Goal: Task Accomplishment & Management: Use online tool/utility

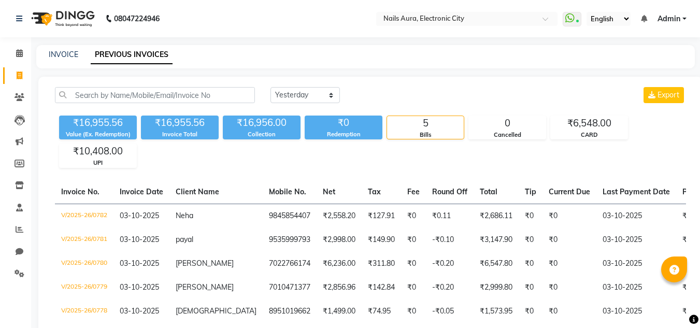
select select "yesterday"
drag, startPoint x: 22, startPoint y: 75, endPoint x: 19, endPoint y: 57, distance: 17.8
click at [22, 75] on icon at bounding box center [20, 76] width 6 height 8
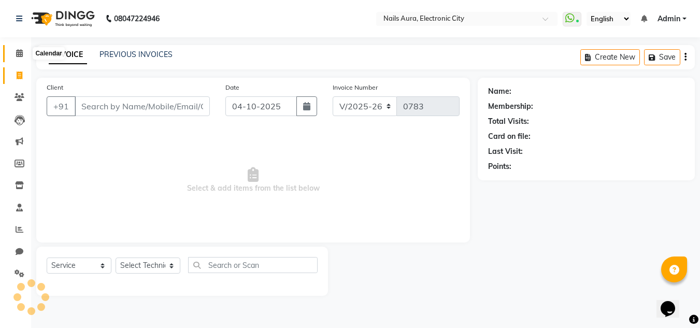
click at [19, 52] on icon at bounding box center [19, 53] width 7 height 8
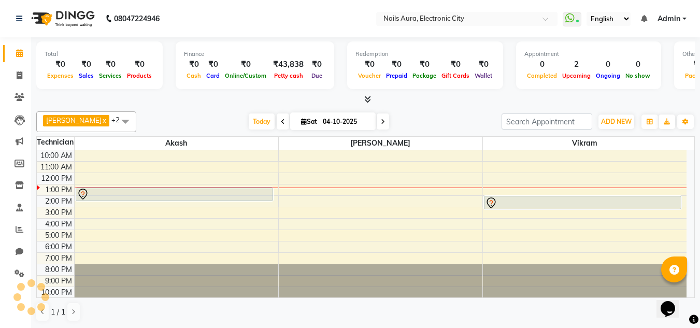
click at [287, 192] on div "10:00 AM 11:00 AM 12:00 PM 1:00 PM 2:00 PM 3:00 PM 4:00 PM 5:00 PM 6:00 PM 7:00…" at bounding box center [362, 224] width 650 height 148
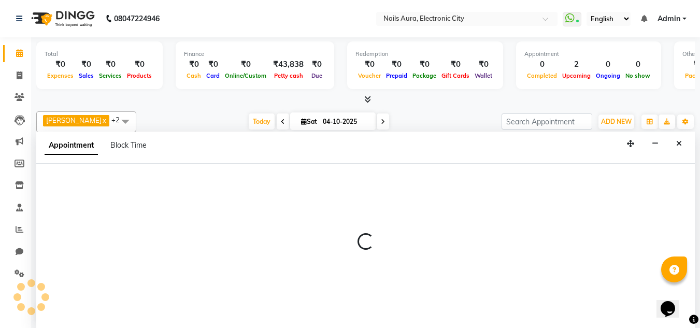
select select "83471"
select select "780"
select select "tentative"
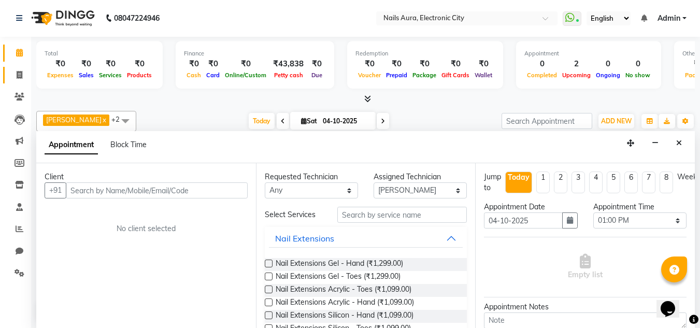
click at [20, 73] on icon at bounding box center [20, 75] width 6 height 8
select select "8179"
select select "service"
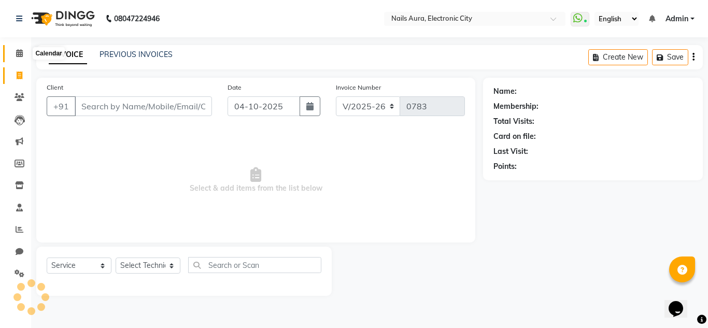
click at [17, 52] on icon at bounding box center [19, 53] width 7 height 8
